Goal: Information Seeking & Learning: Learn about a topic

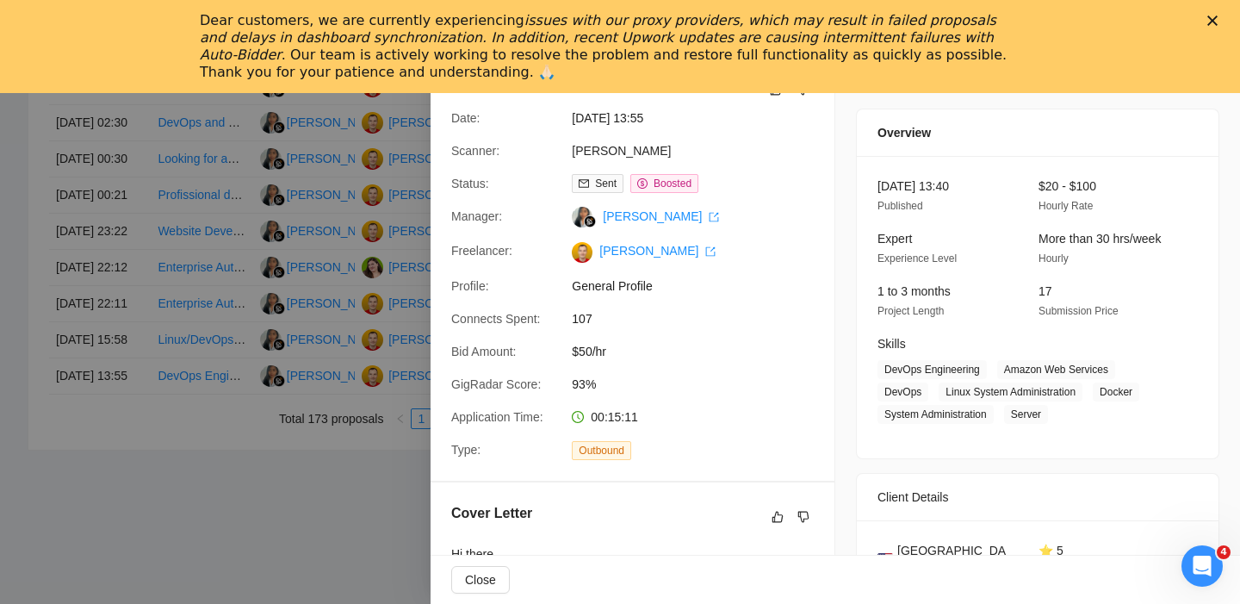
click at [1214, 24] on icon "Close" at bounding box center [1212, 21] width 10 height 10
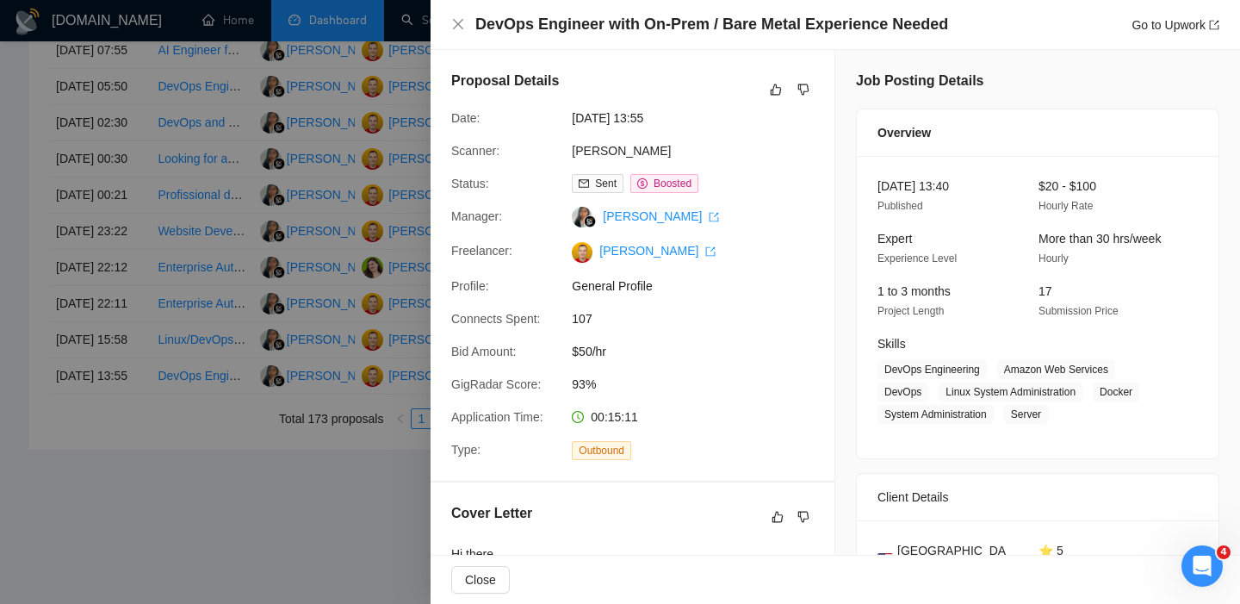
scroll to position [944, 0]
click at [462, 27] on icon "close" at bounding box center [458, 24] width 14 height 14
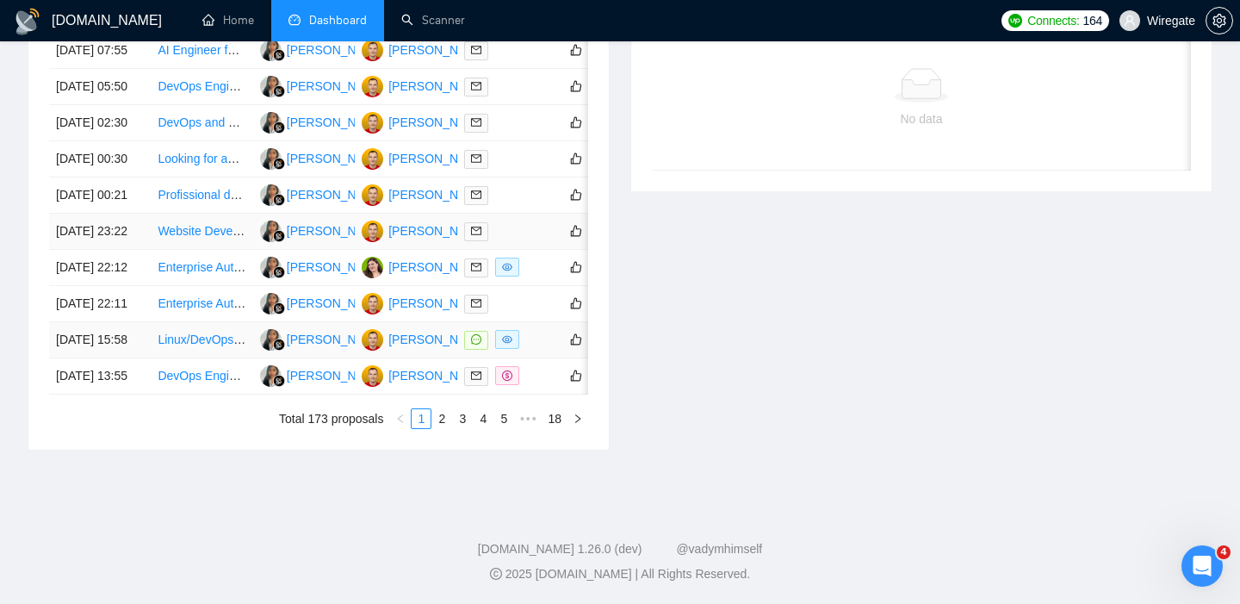
scroll to position [0, 0]
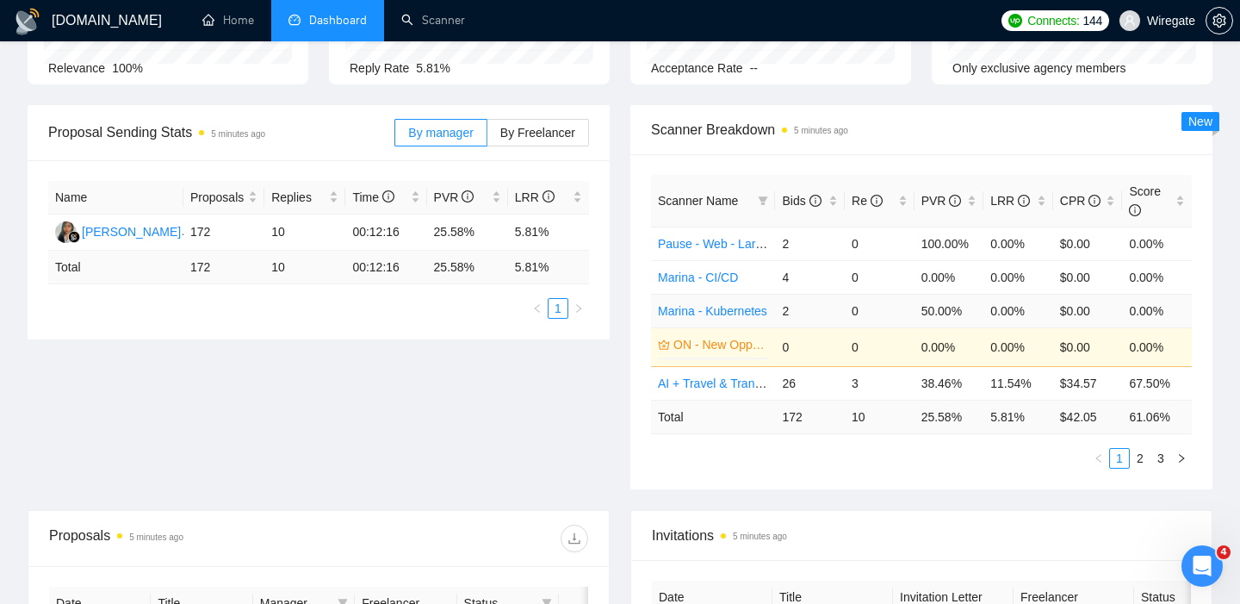
scroll to position [226, 0]
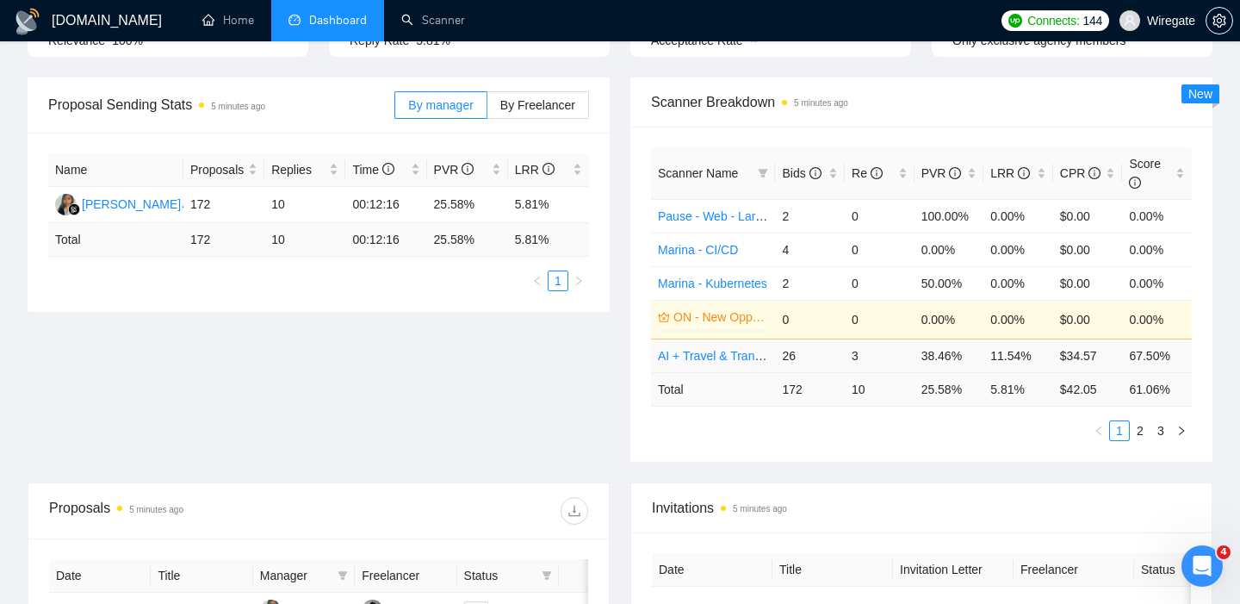
click at [695, 351] on link "AI + Travel & Transportation" at bounding box center [733, 356] width 150 height 14
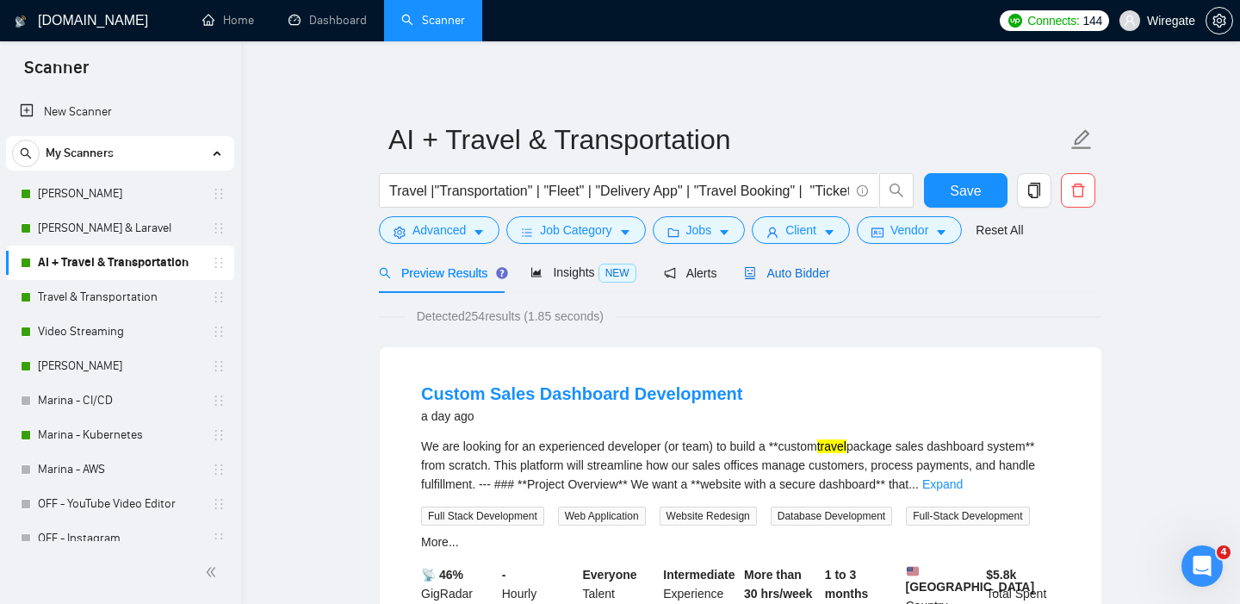
click at [802, 272] on span "Auto Bidder" at bounding box center [786, 273] width 85 height 14
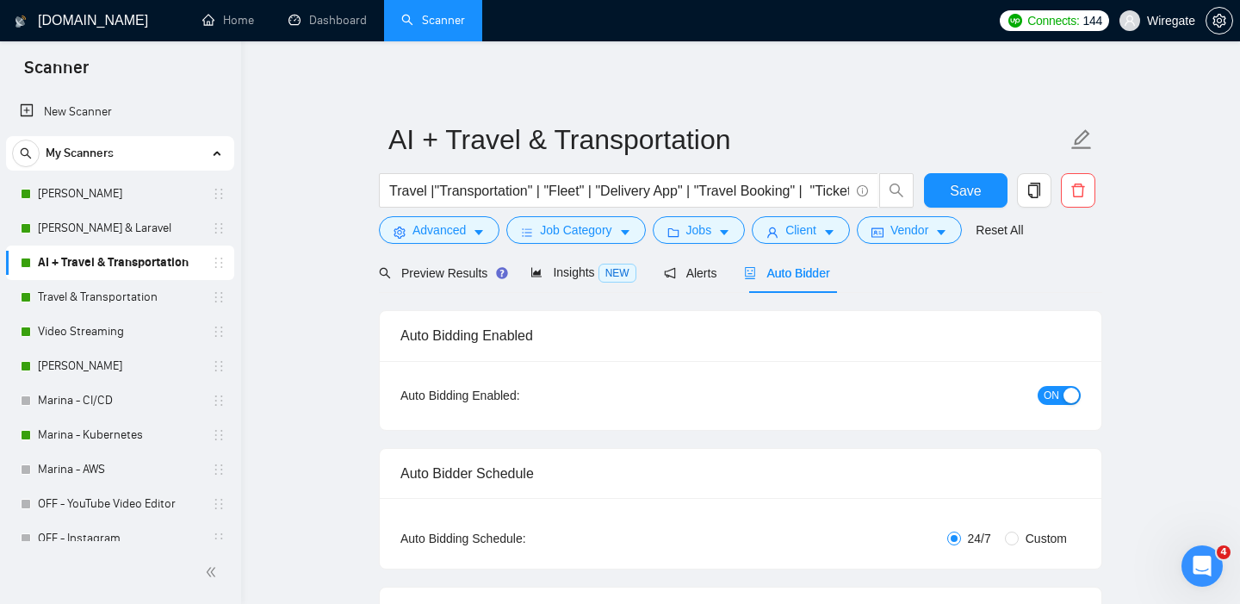
checkbox input "true"
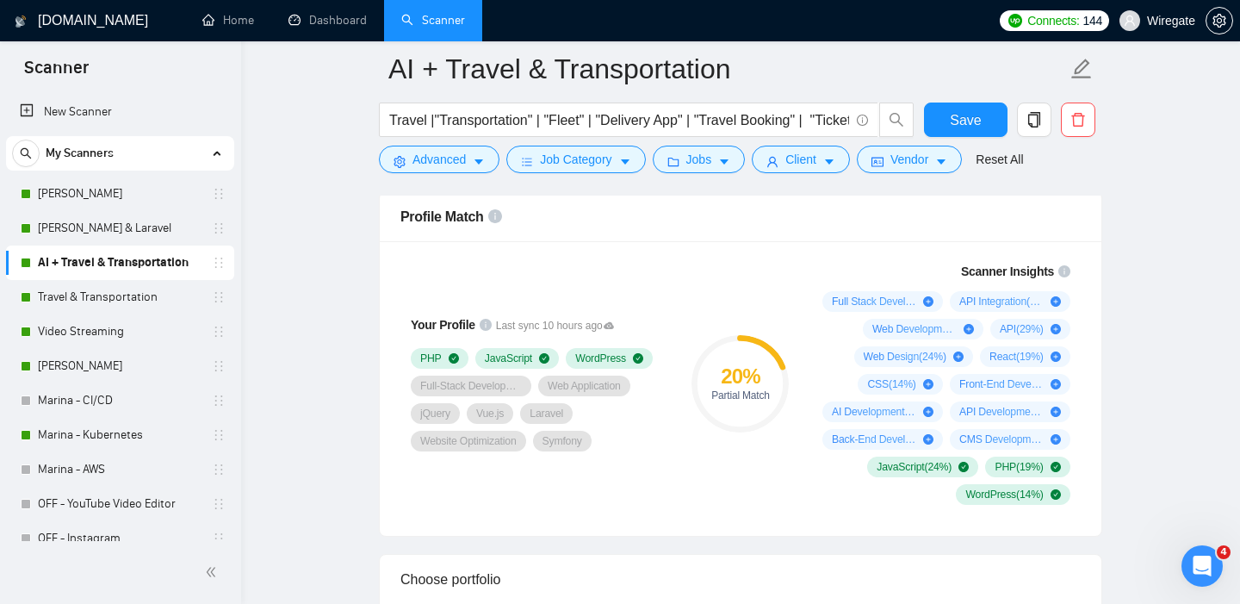
scroll to position [1125, 0]
click at [60, 213] on link "Pavel -Filament & Laravel" at bounding box center [120, 228] width 164 height 34
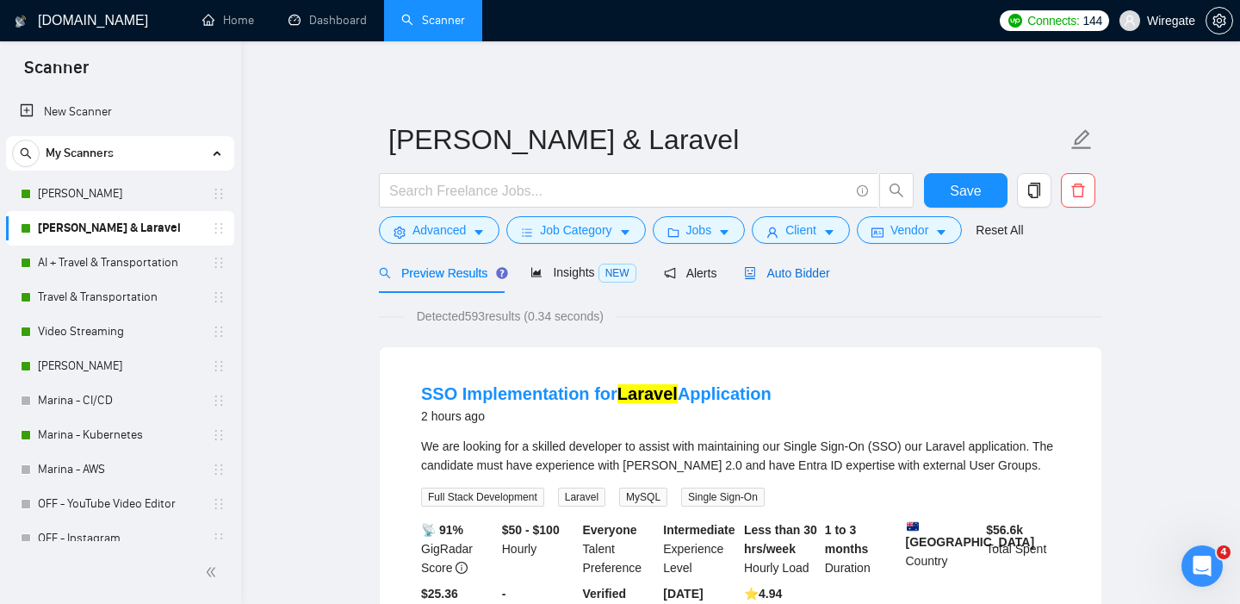
click at [788, 276] on span "Auto Bidder" at bounding box center [786, 273] width 85 height 14
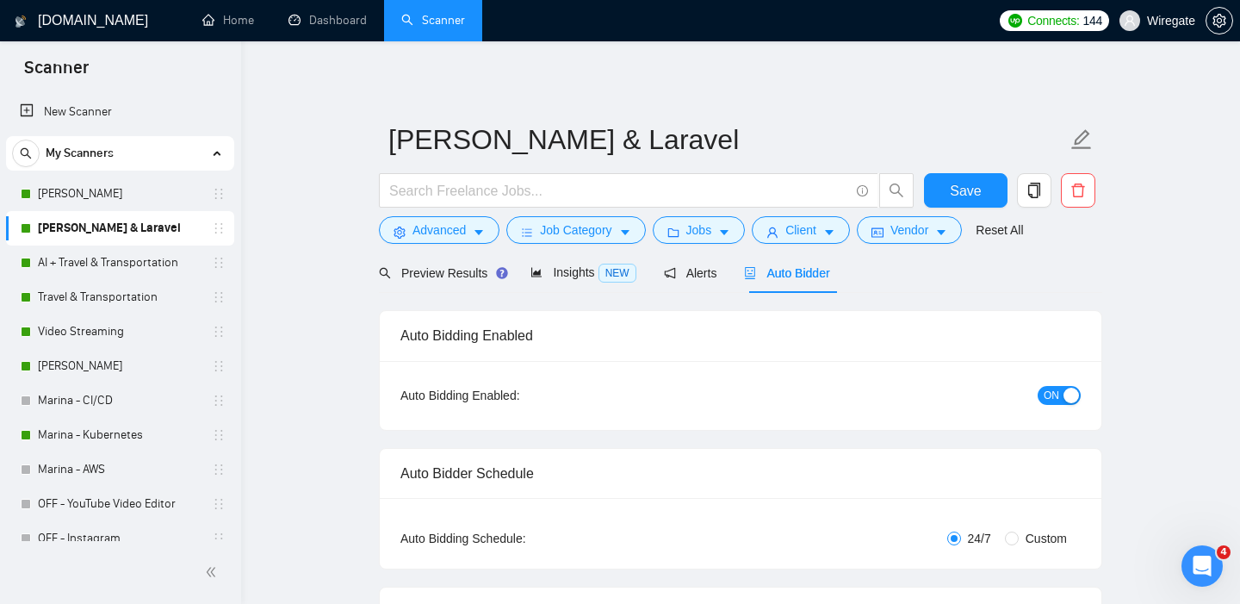
checkbox input "true"
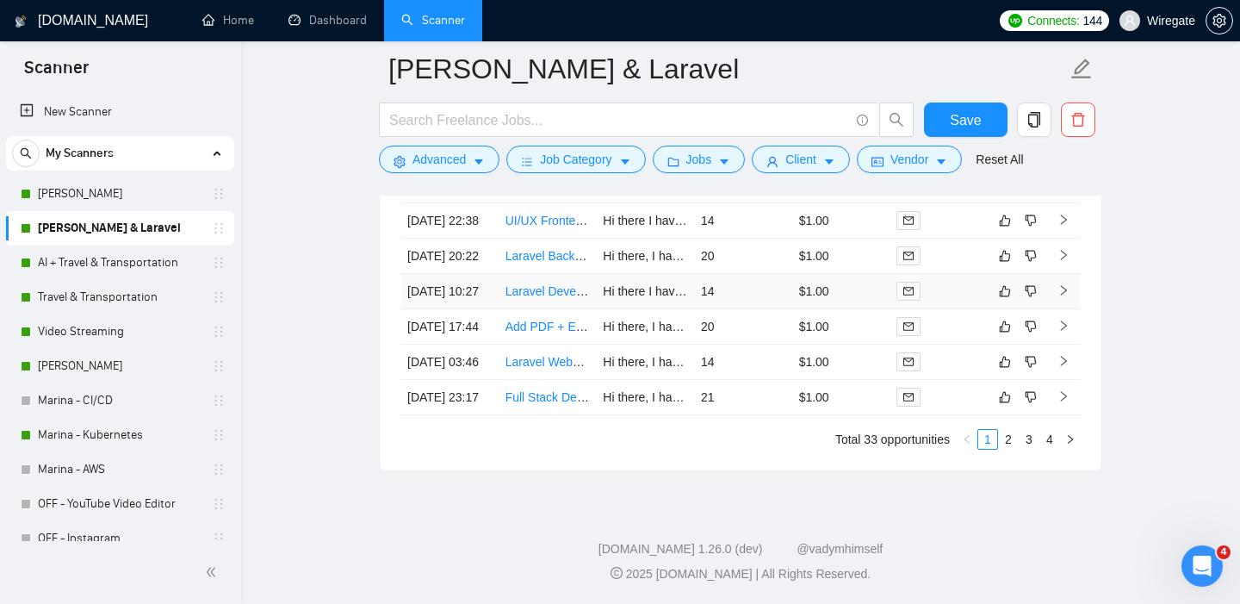
scroll to position [4865, 0]
click at [1004, 442] on link "2" at bounding box center [1008, 439] width 19 height 19
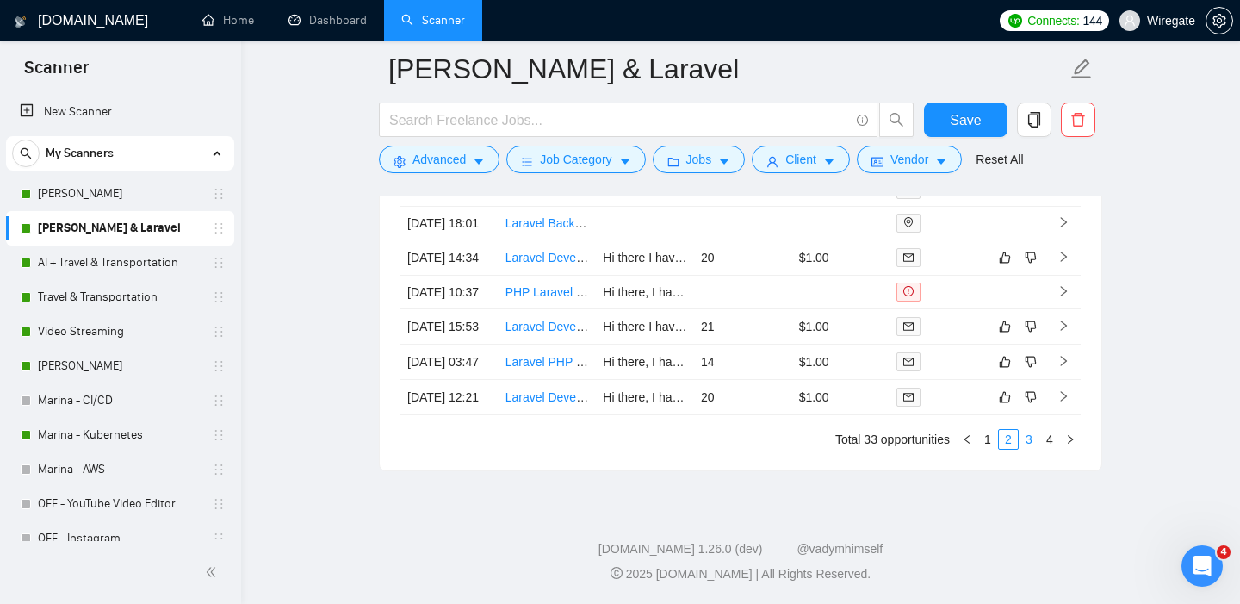
click at [1026, 443] on link "3" at bounding box center [1029, 439] width 19 height 19
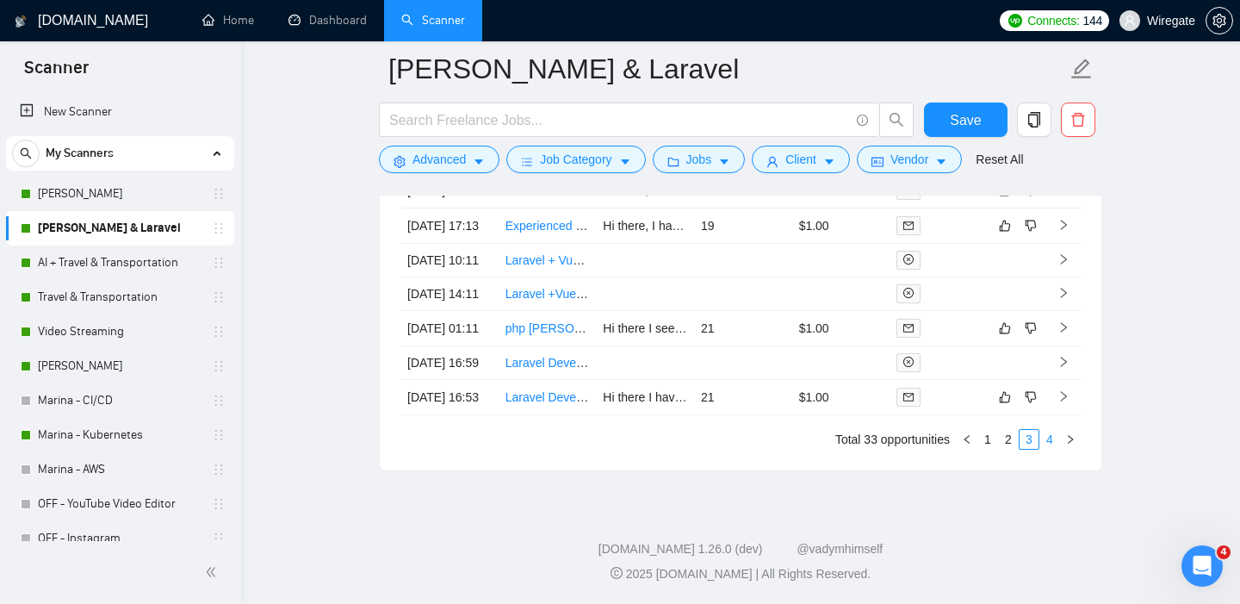
click at [1055, 440] on link "4" at bounding box center [1049, 439] width 19 height 19
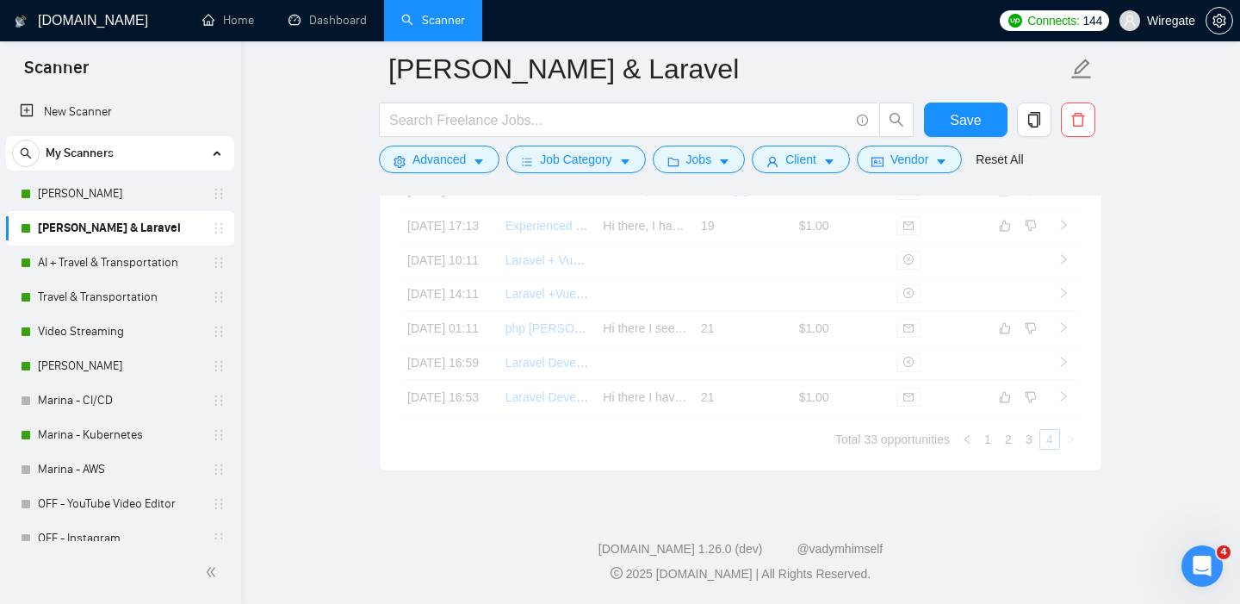
scroll to position [4497, 0]
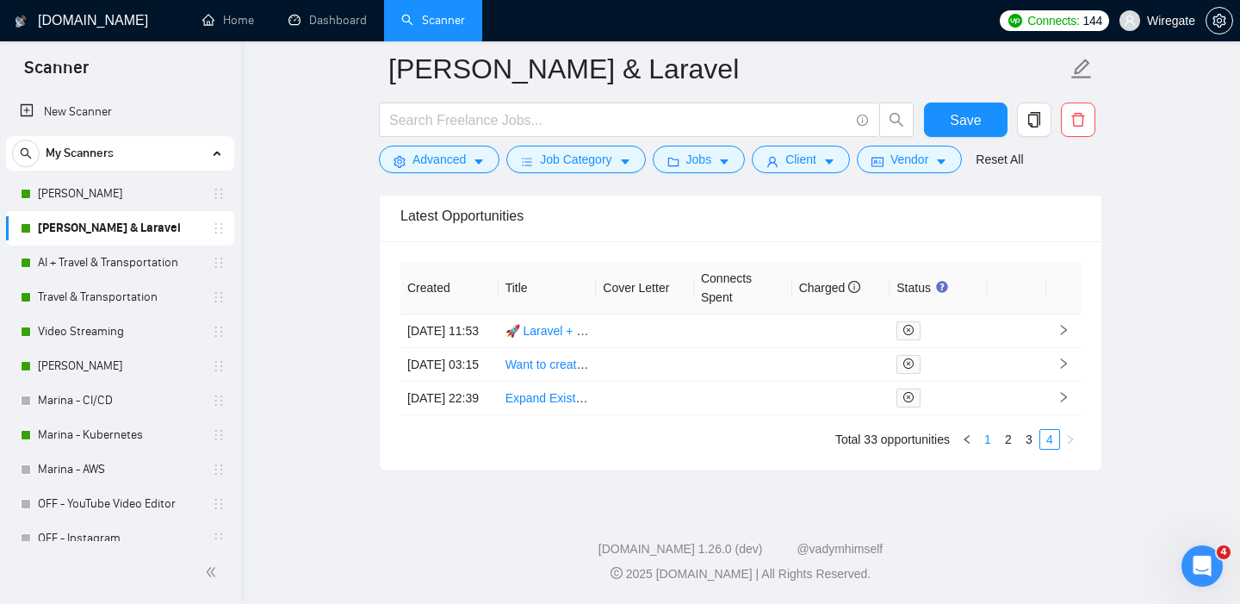
click at [996, 436] on link "1" at bounding box center [987, 439] width 19 height 19
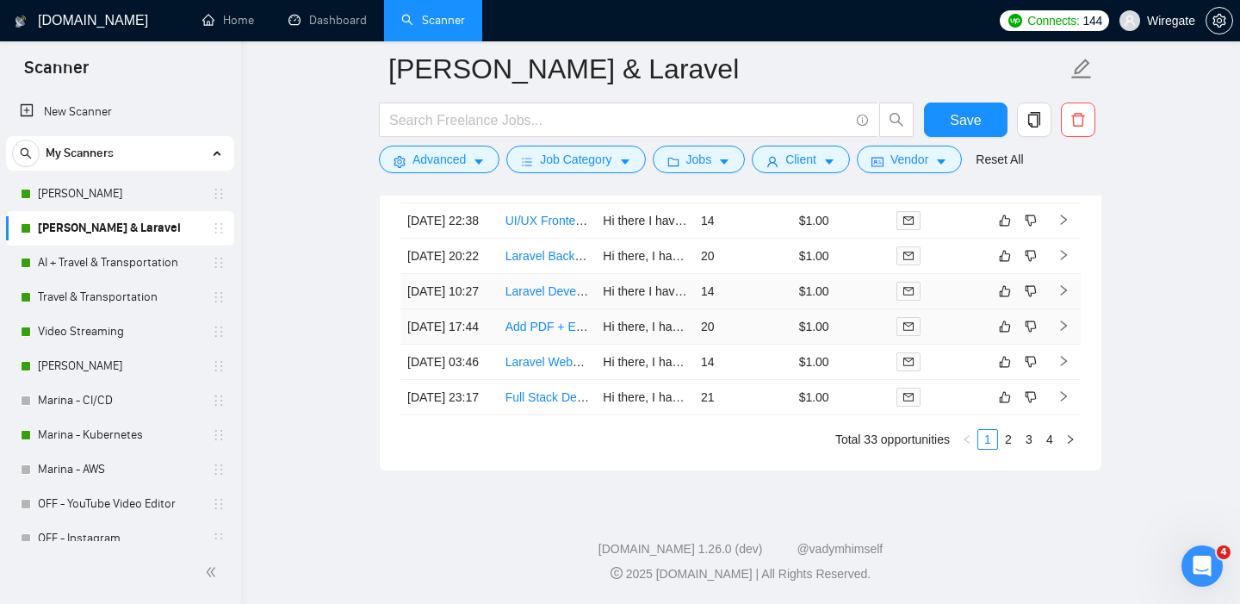
scroll to position [4733, 0]
click at [1002, 449] on link "2" at bounding box center [1008, 439] width 19 height 19
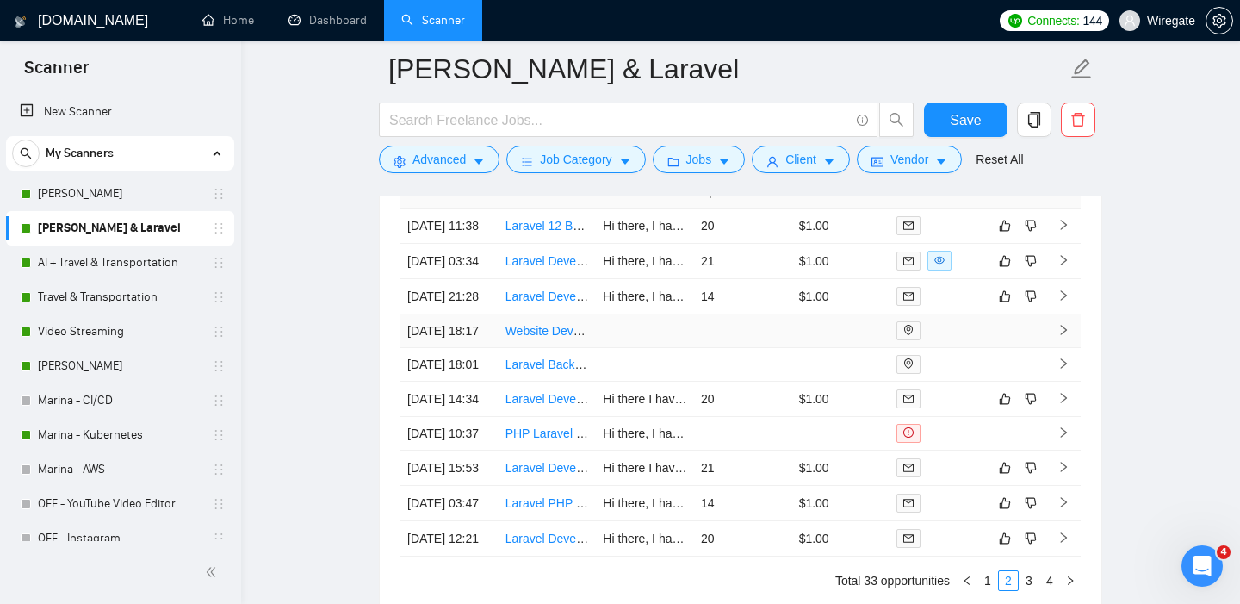
scroll to position [4419, 0]
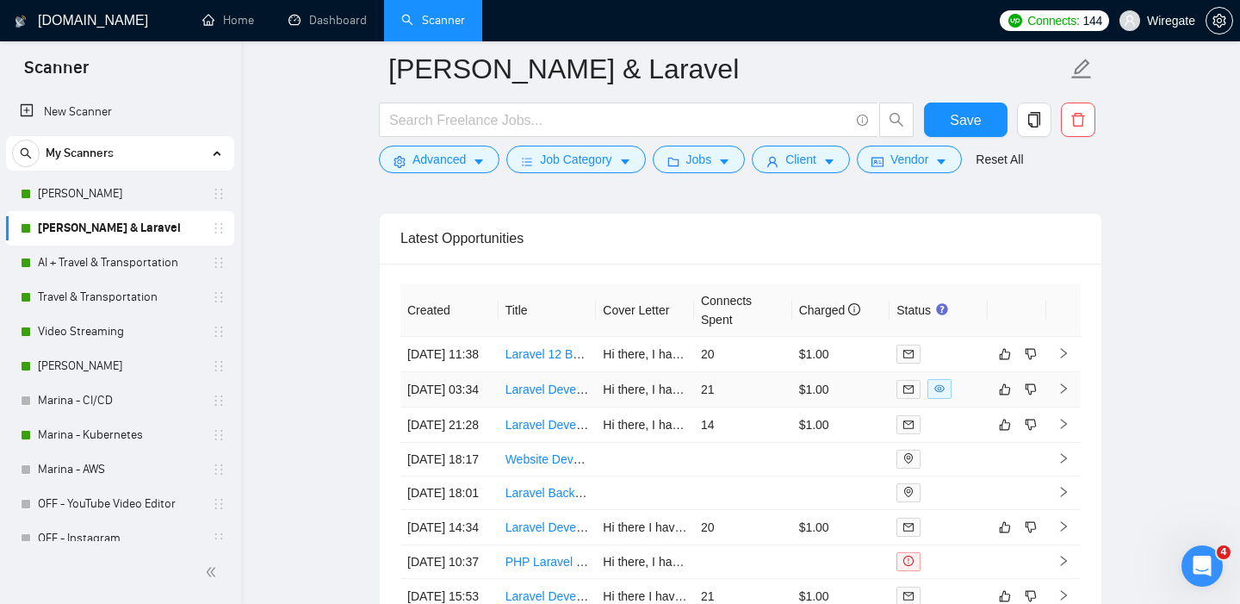
click at [530, 396] on link "Laravel Developer to Migrate Stripe Billing to Laravel Cashier, Improve Payment…" at bounding box center [771, 389] width 530 height 14
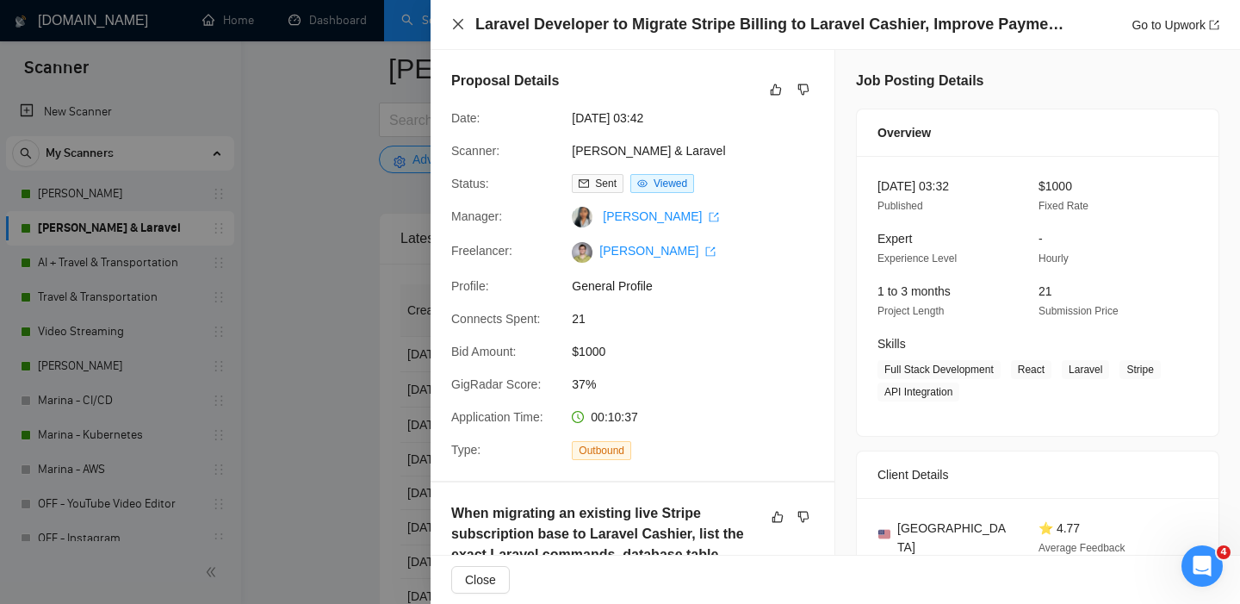
click at [462, 22] on icon "close" at bounding box center [458, 24] width 14 height 14
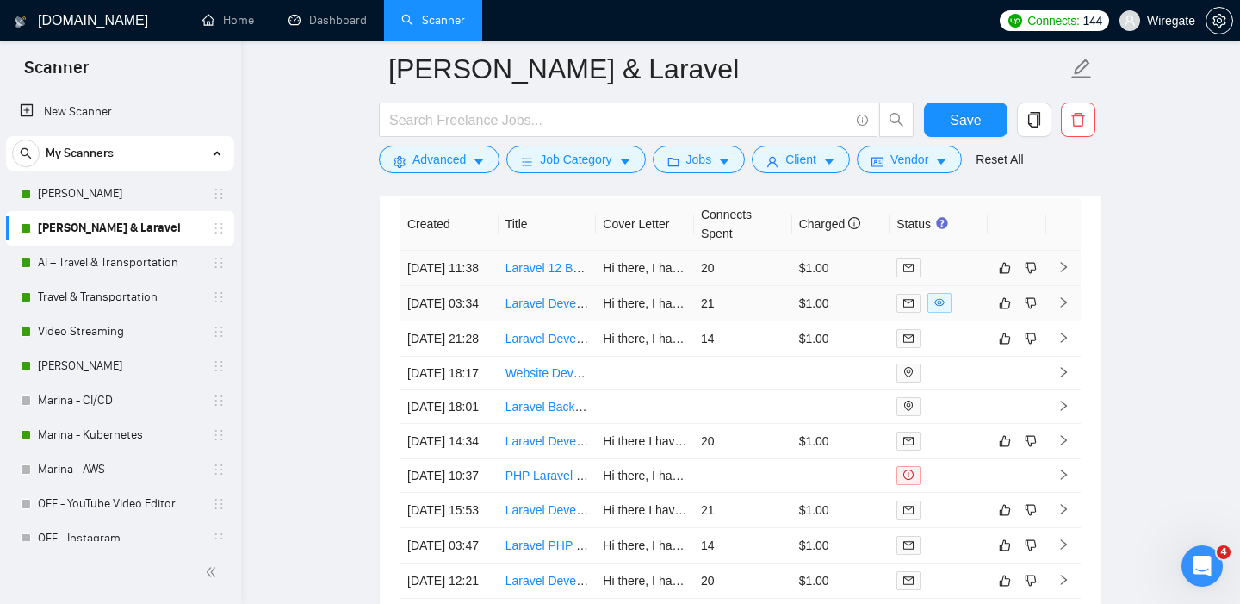
scroll to position [4501, 0]
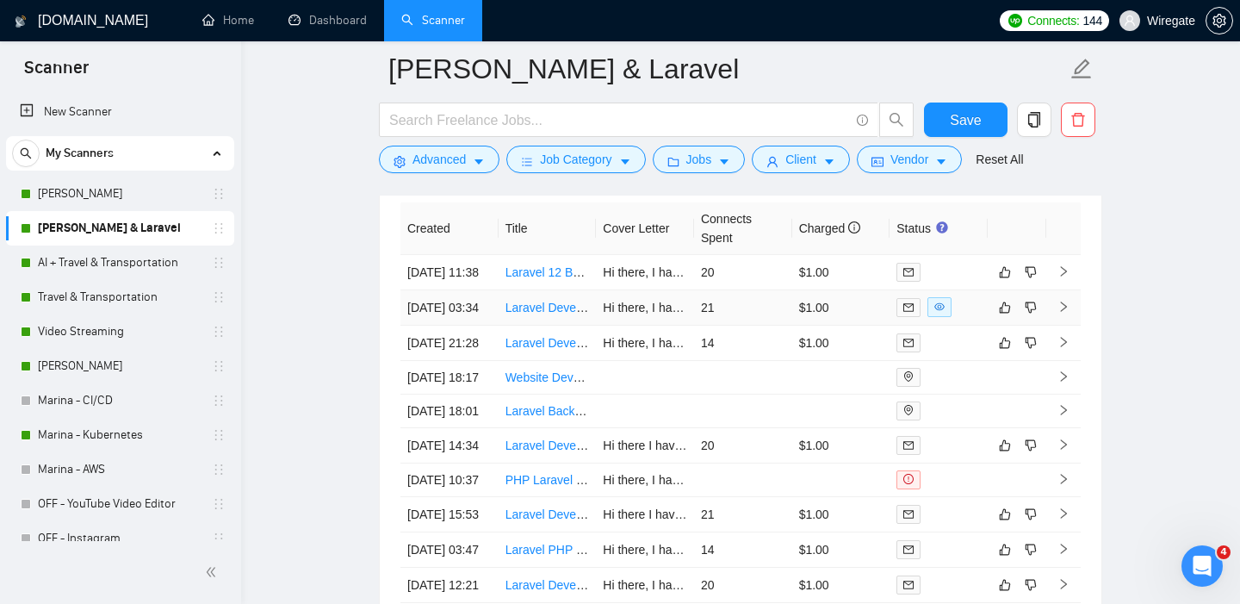
click at [425, 324] on td "14 Aug, 2025 03:34" at bounding box center [449, 307] width 98 height 35
